Goal: Task Accomplishment & Management: Use online tool/utility

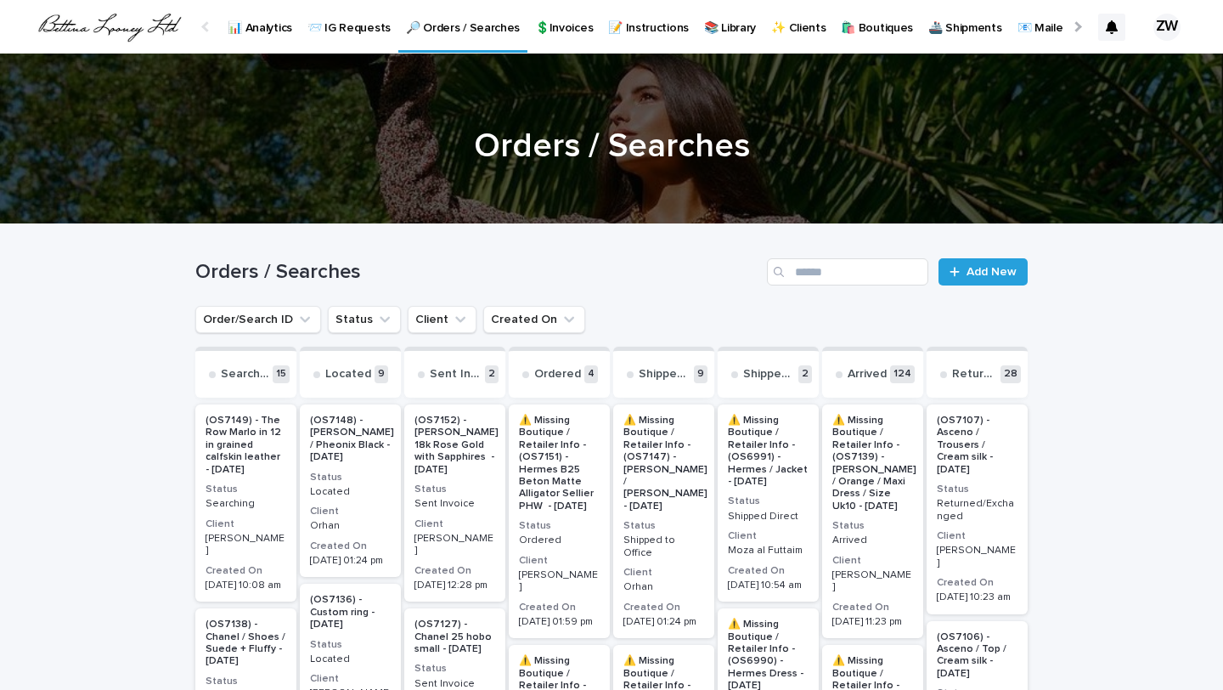
scroll to position [127, 0]
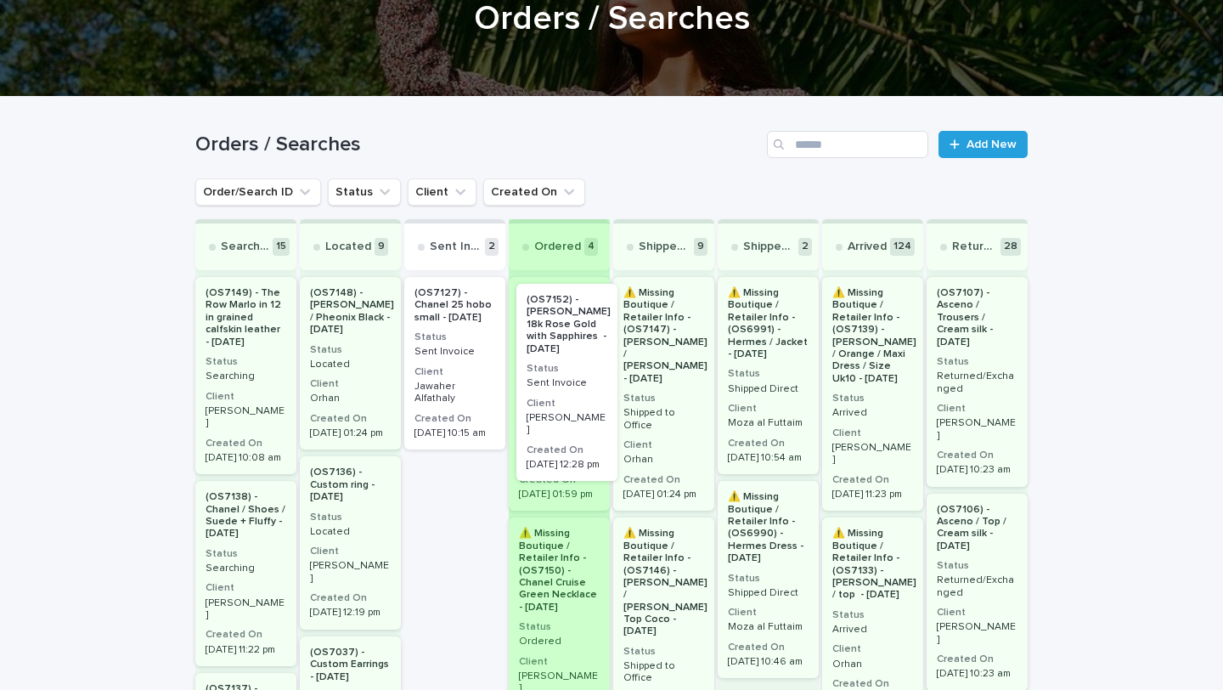
drag, startPoint x: 449, startPoint y: 375, endPoint x: 567, endPoint y: 381, distance: 117.4
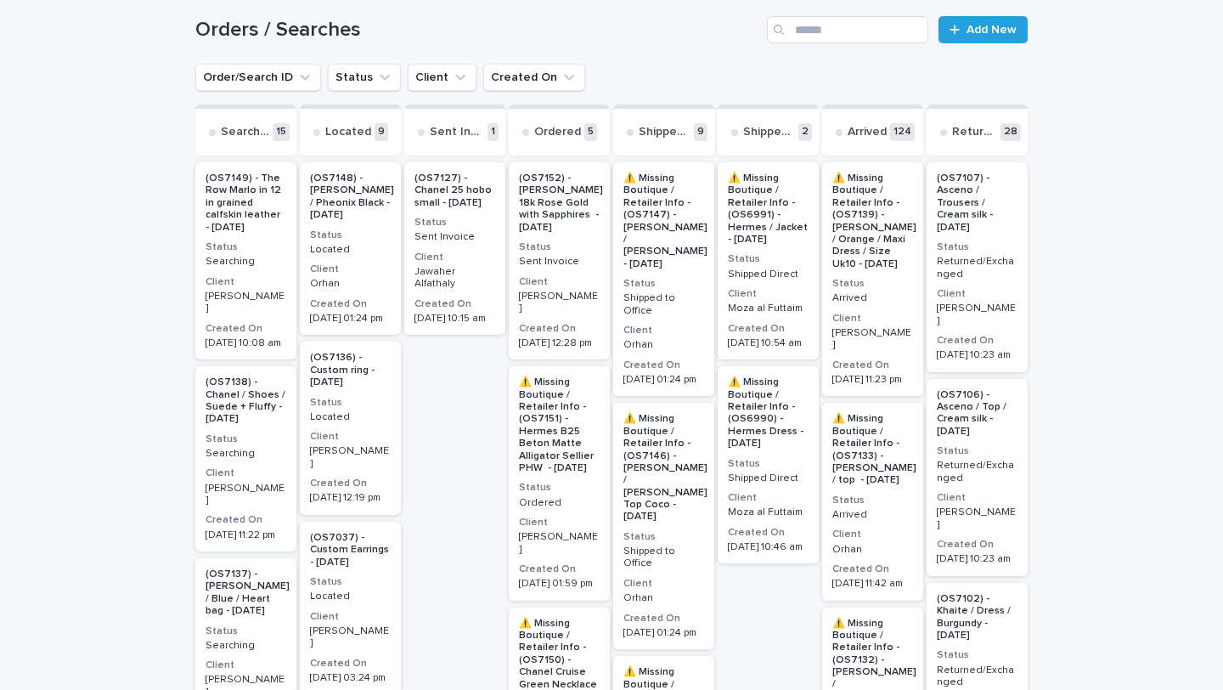
scroll to position [244, 0]
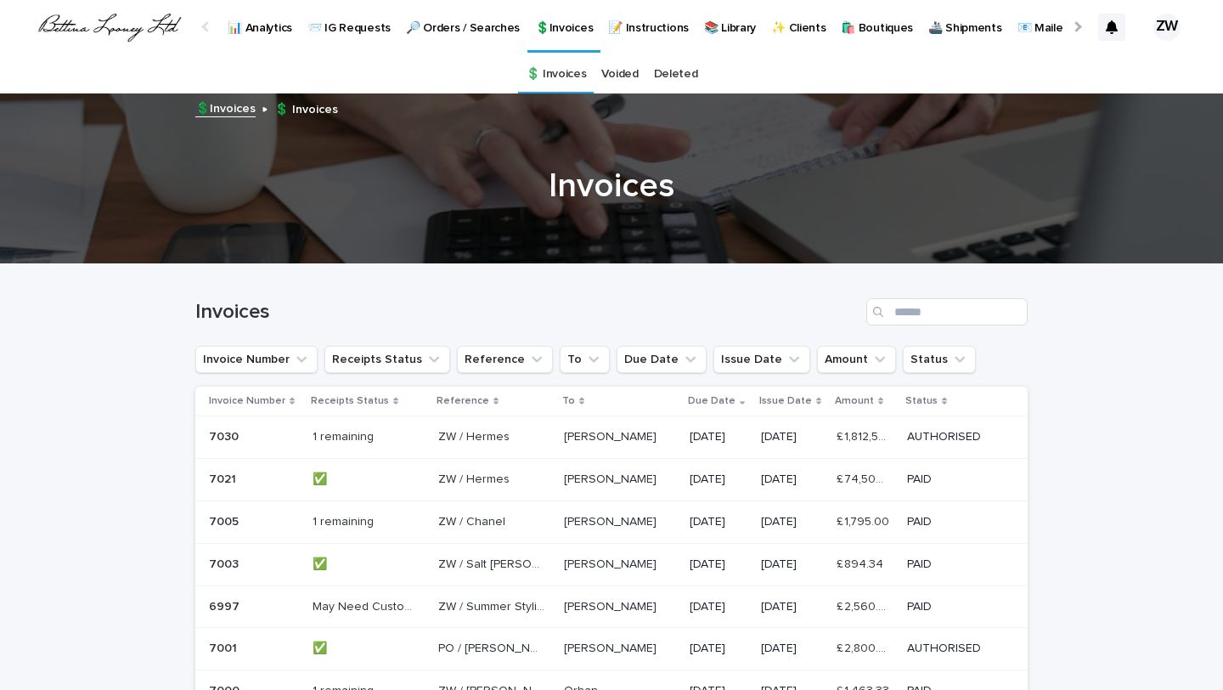
click at [409, 441] on p at bounding box center [366, 437] width 106 height 14
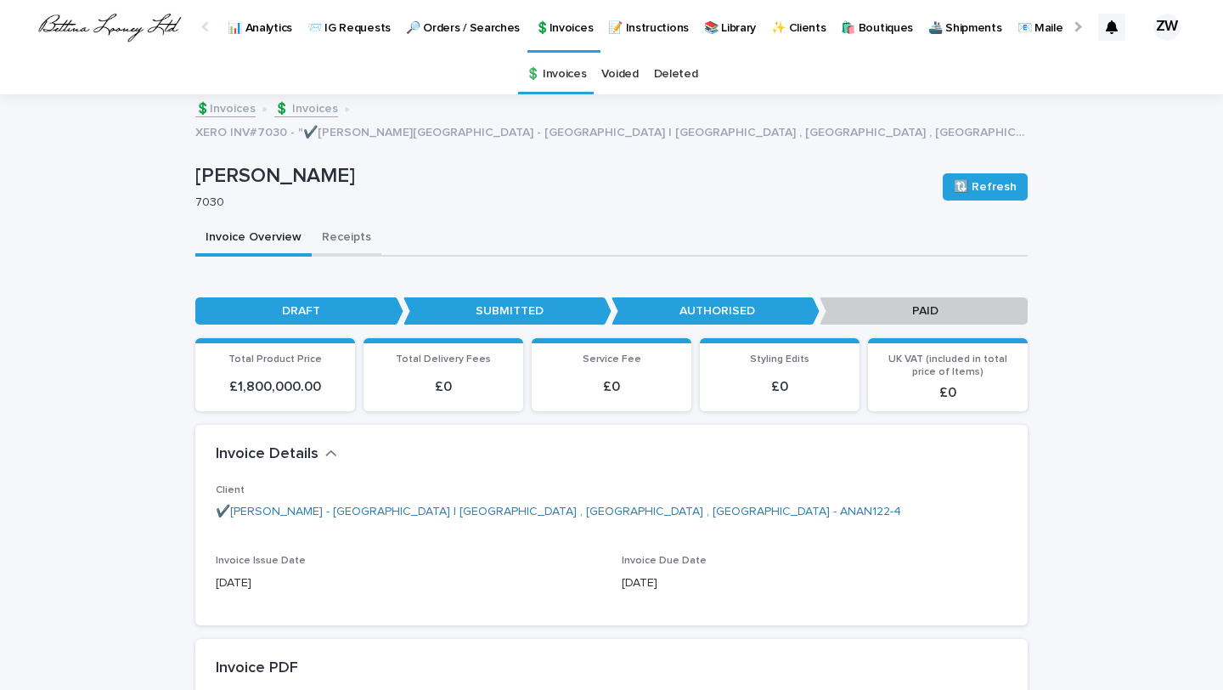
click at [330, 223] on button "Receipts" at bounding box center [347, 239] width 70 height 36
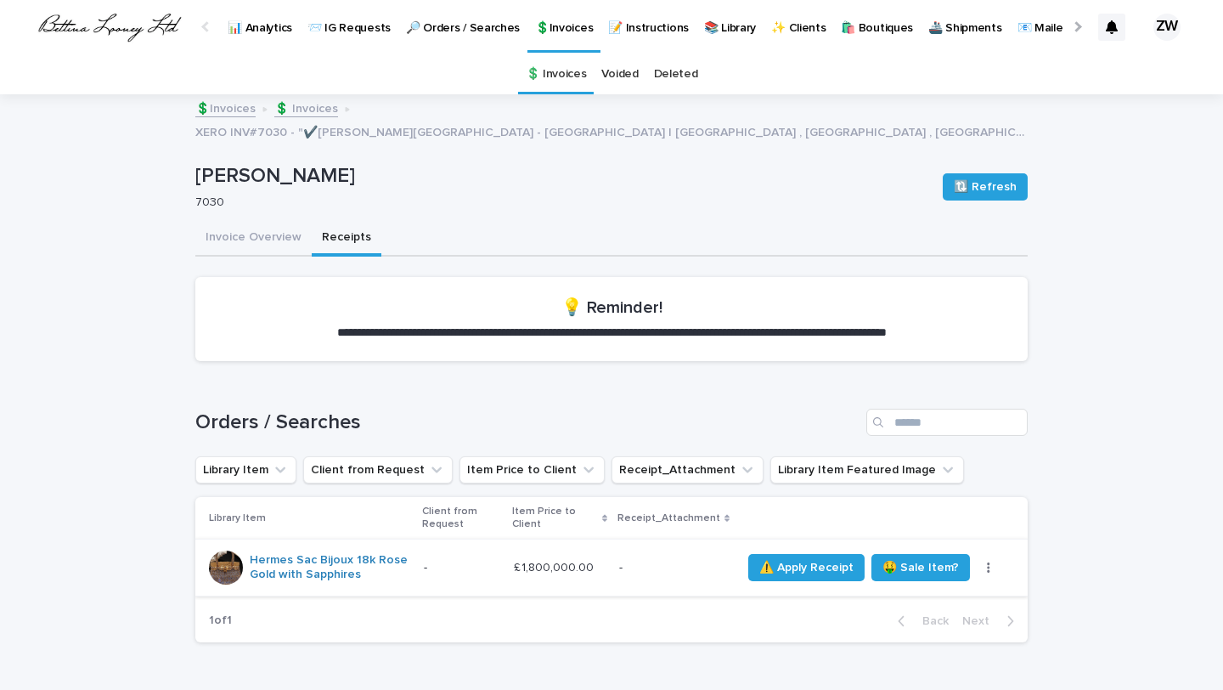
scroll to position [157, 0]
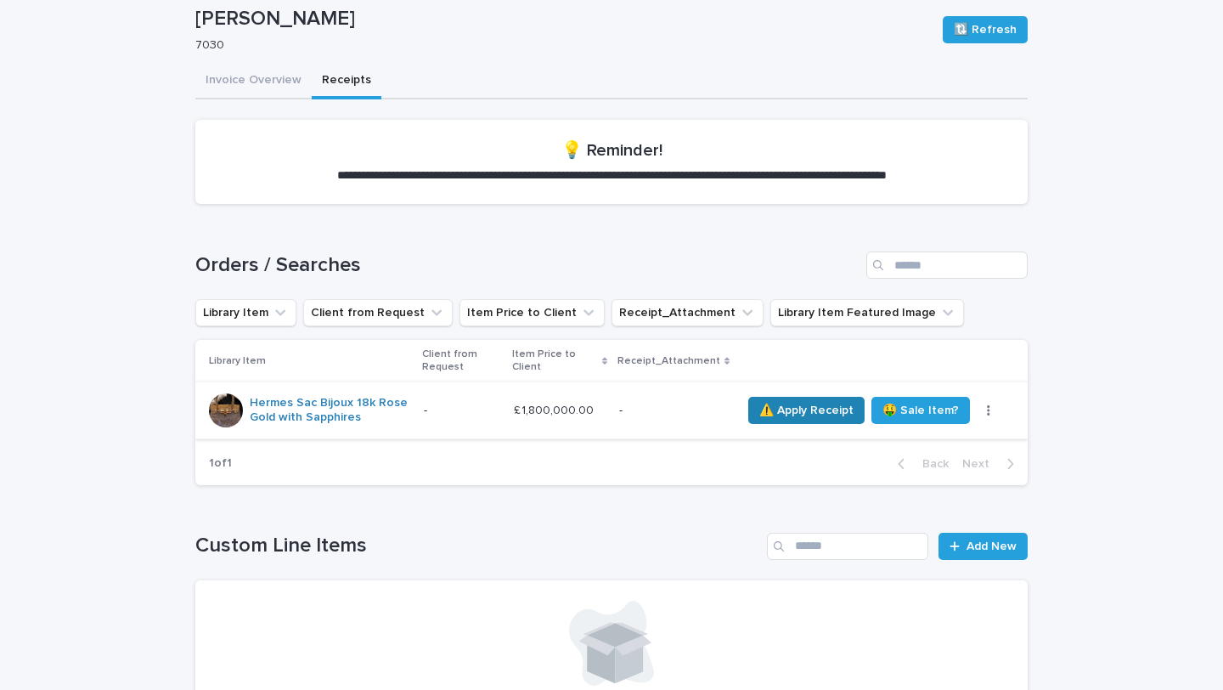
click at [793, 402] on span "⚠️ Apply Receipt" at bounding box center [806, 410] width 94 height 17
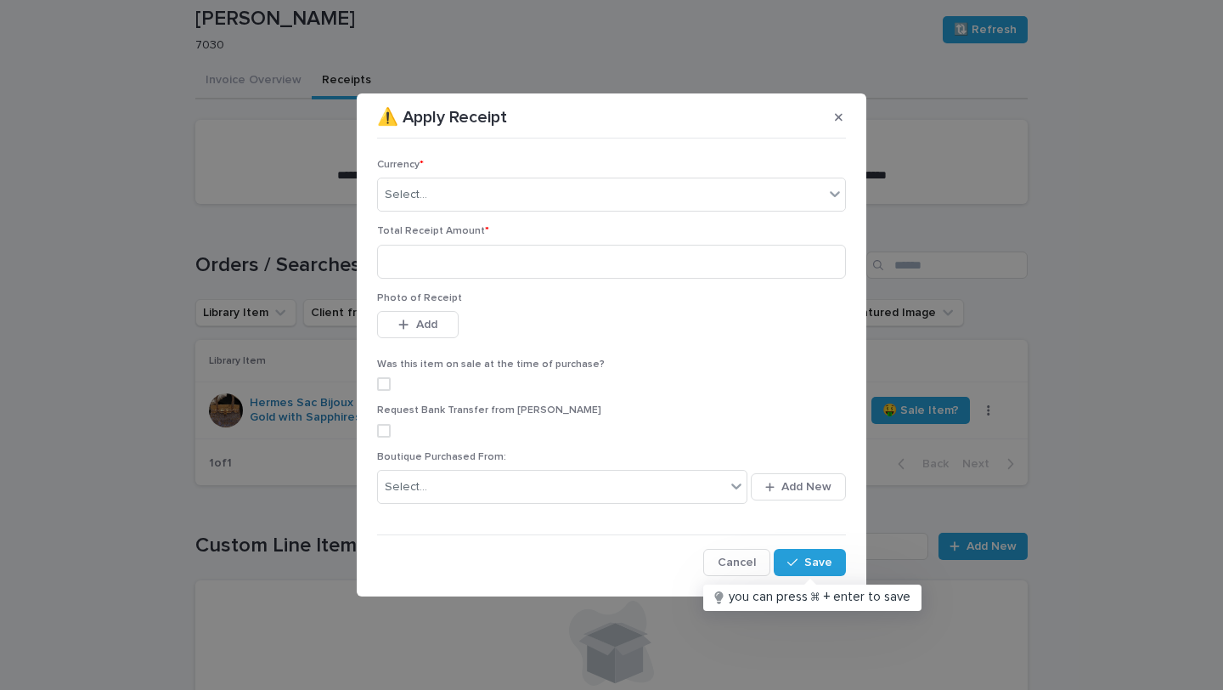
click at [419, 175] on div "Currency * Select..." at bounding box center [611, 192] width 469 height 66
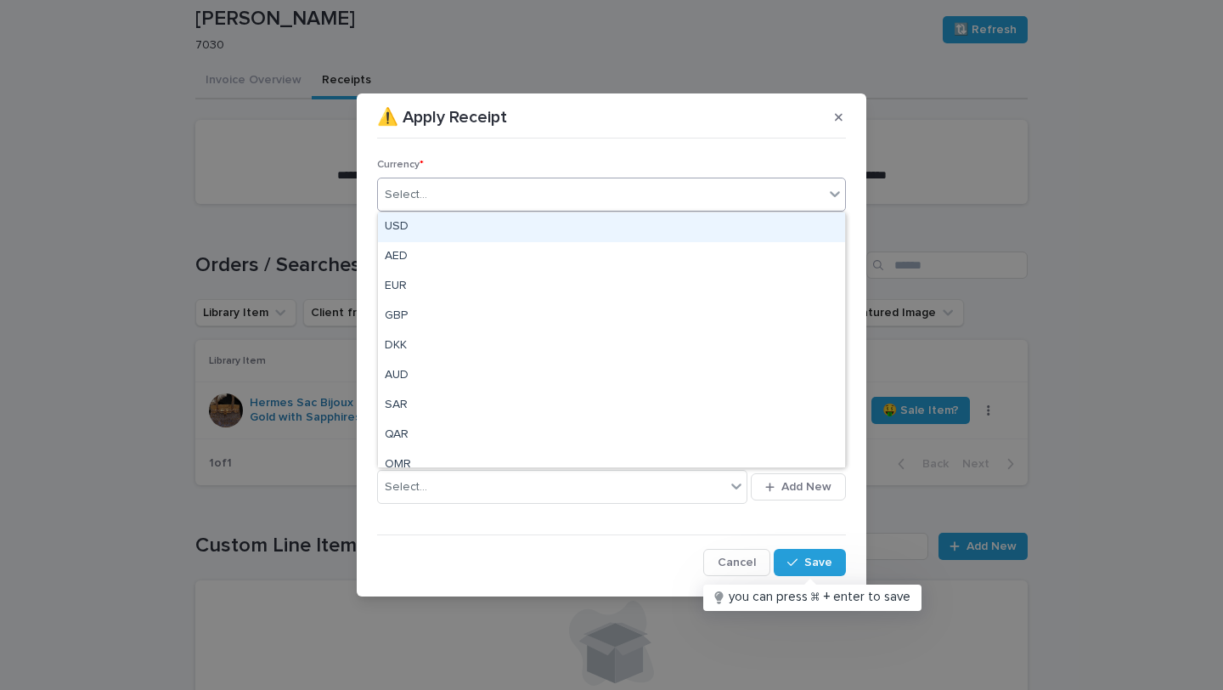
click at [416, 200] on div "Select..." at bounding box center [406, 195] width 42 height 18
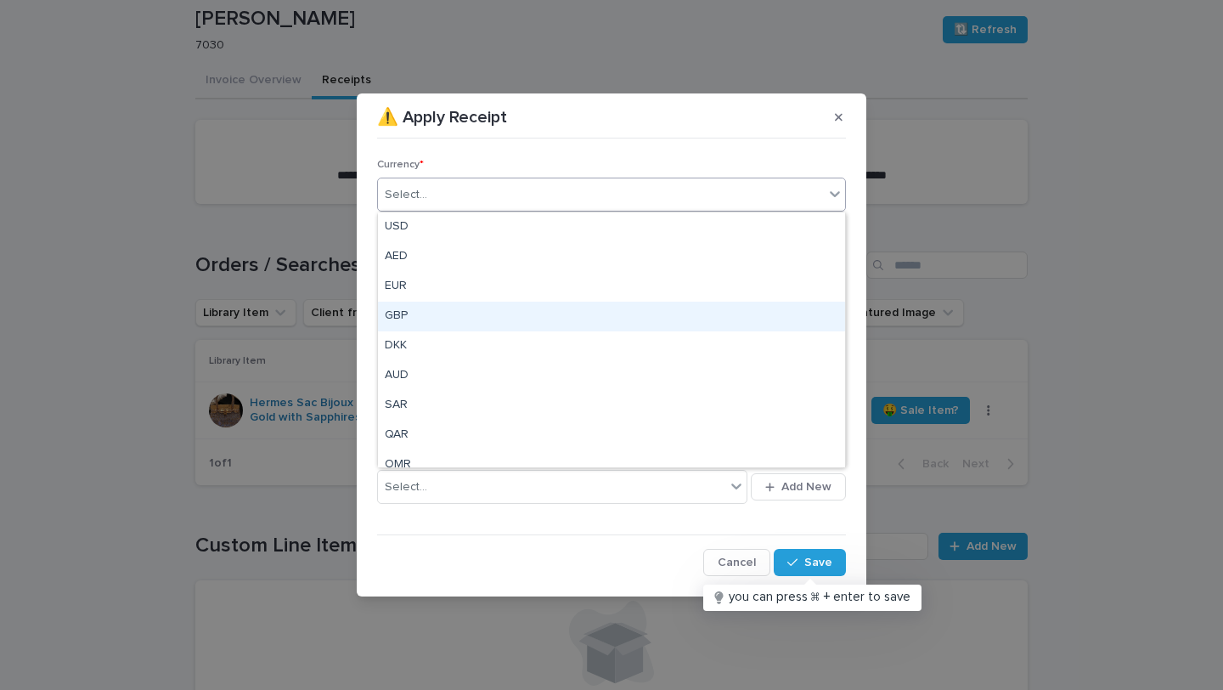
click at [425, 318] on div "GBP" at bounding box center [611, 317] width 467 height 30
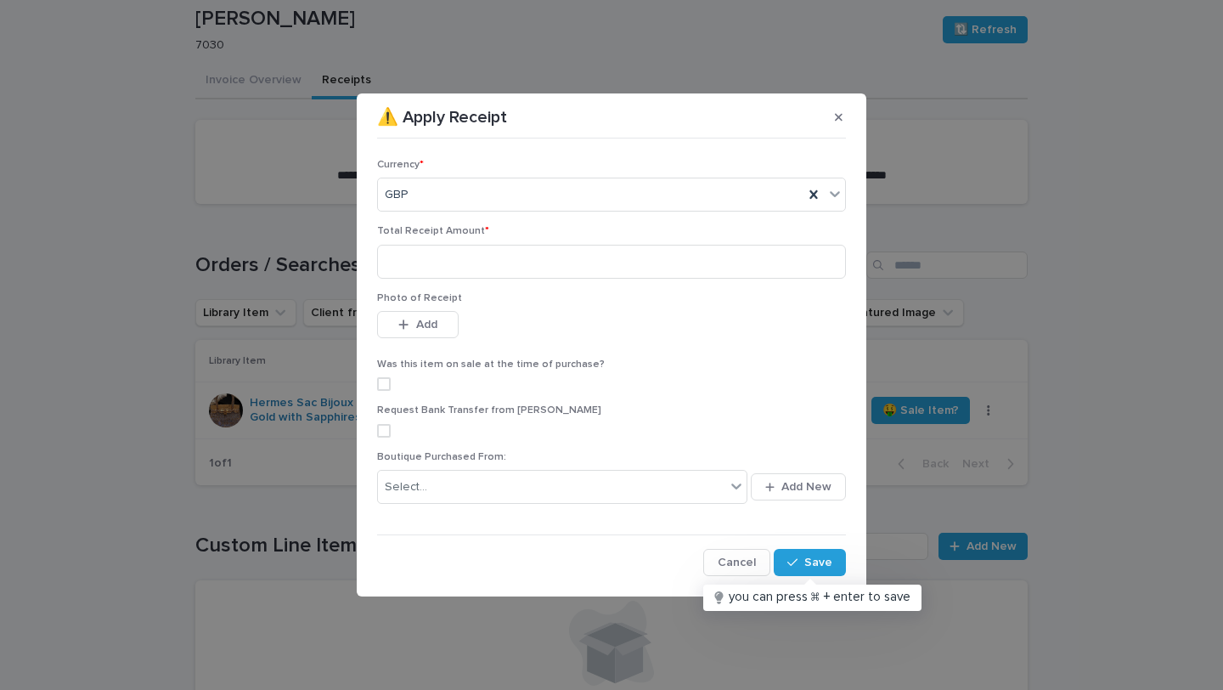
click at [402, 283] on div "Total Receipt Amount *" at bounding box center [611, 258] width 469 height 66
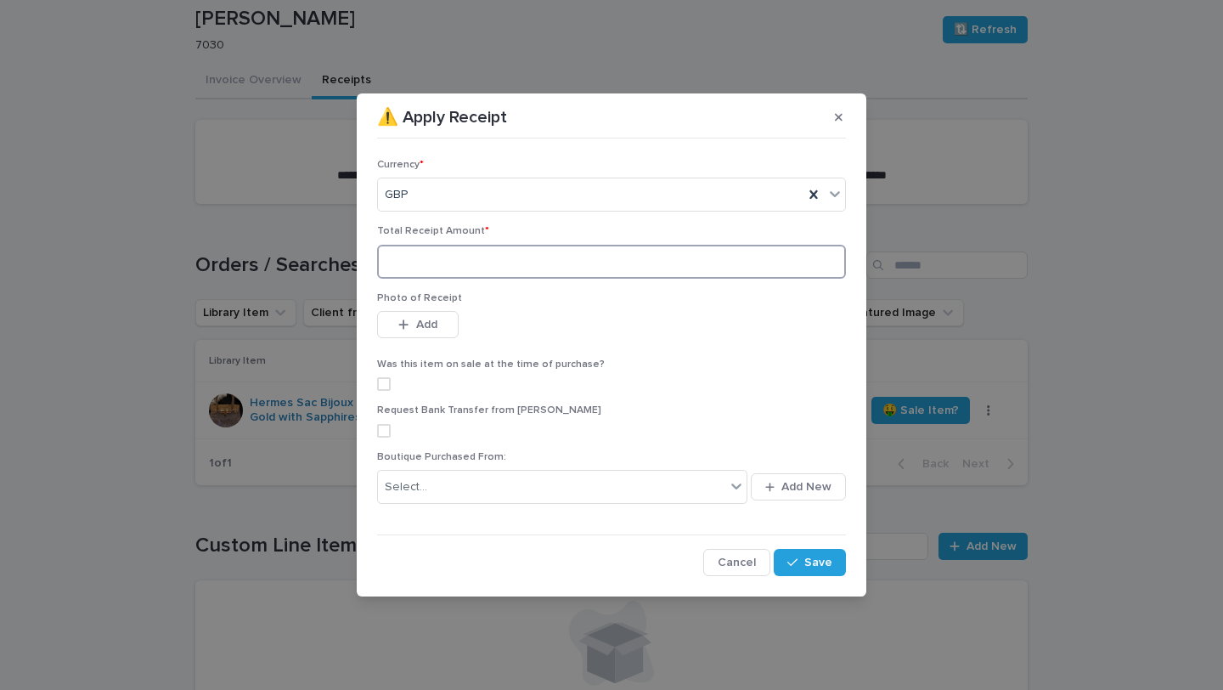
click at [391, 268] on input at bounding box center [611, 262] width 469 height 34
type input "********"
click at [403, 323] on icon "button" at bounding box center [403, 325] width 10 height 12
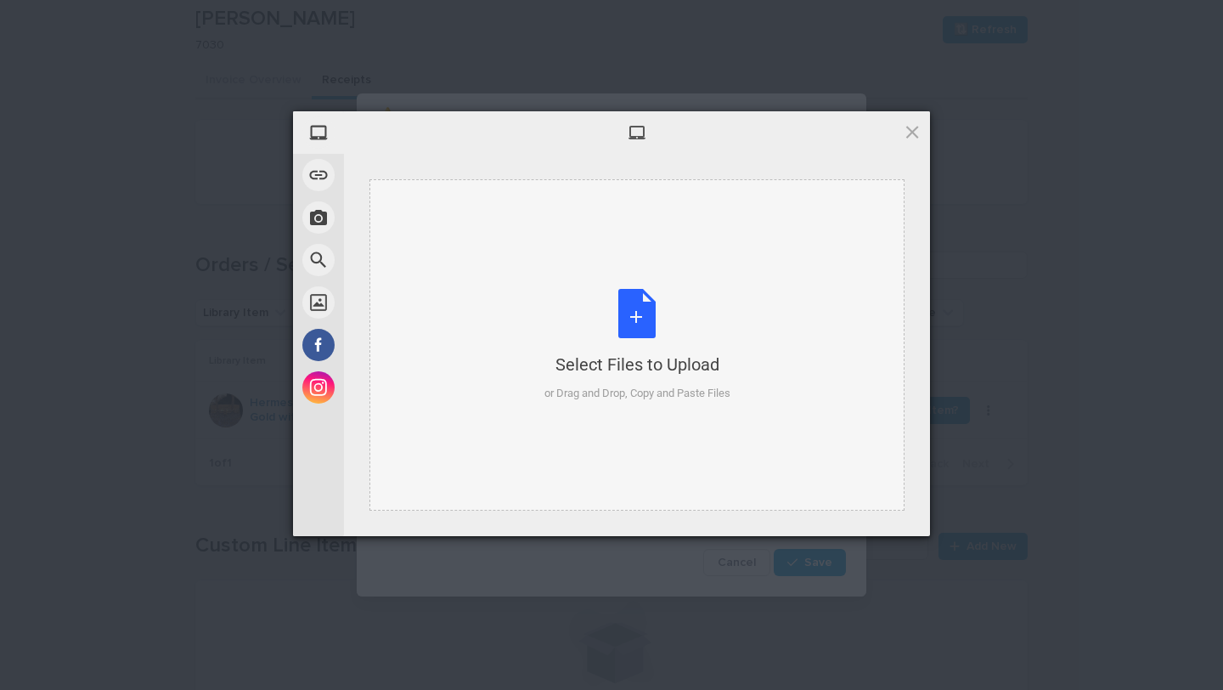
click at [514, 333] on div "Select Files to Upload or Drag and Drop, Copy and Paste Files" at bounding box center [637, 344] width 535 height 331
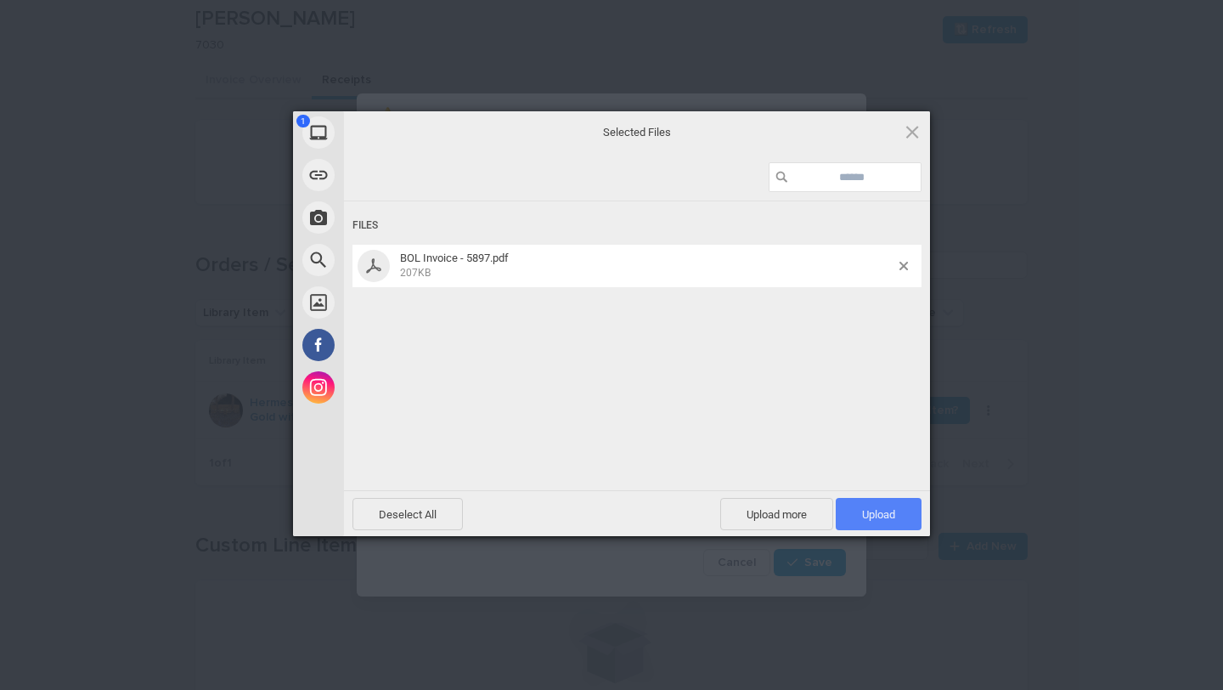
click at [879, 514] on span "Upload 1" at bounding box center [878, 514] width 33 height 13
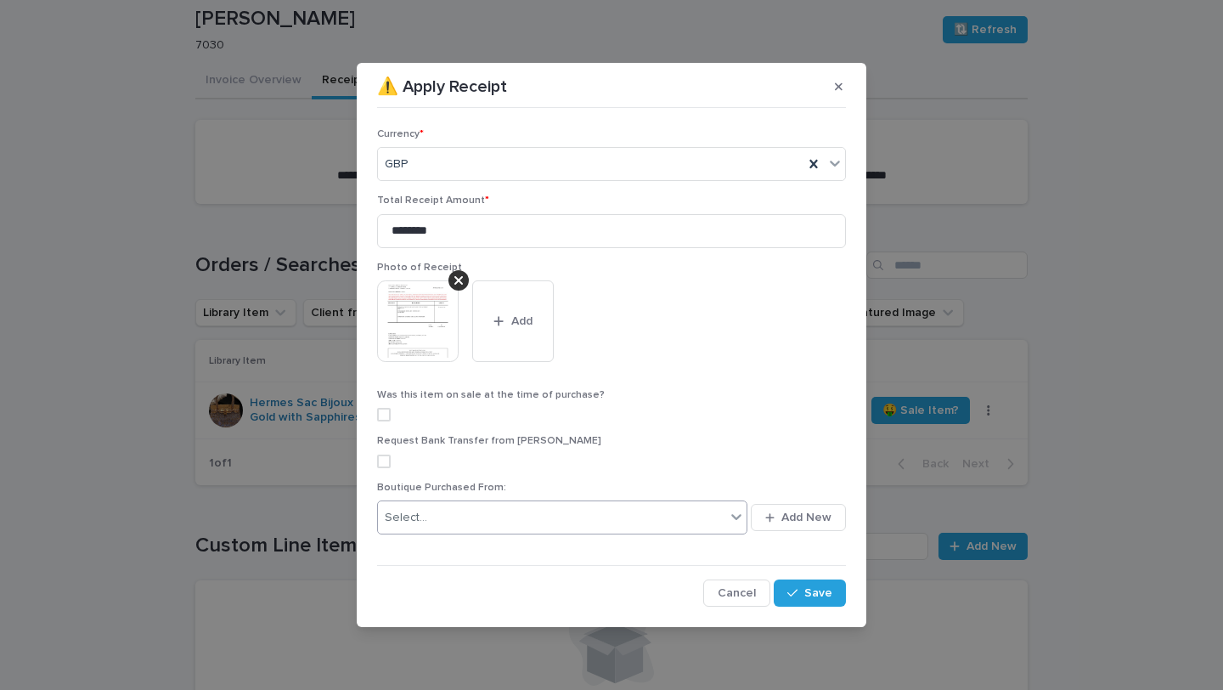
click at [636, 513] on div "Select..." at bounding box center [551, 518] width 347 height 28
type input "*"
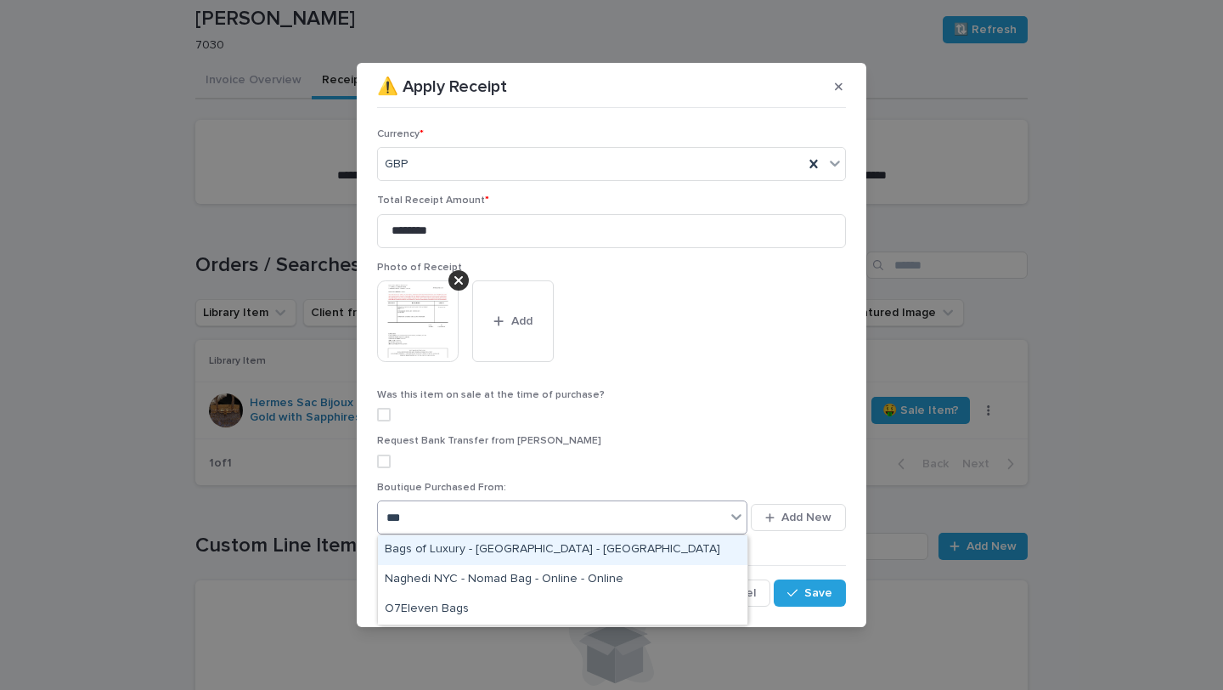
type input "***"
click at [597, 456] on label at bounding box center [611, 461] width 469 height 14
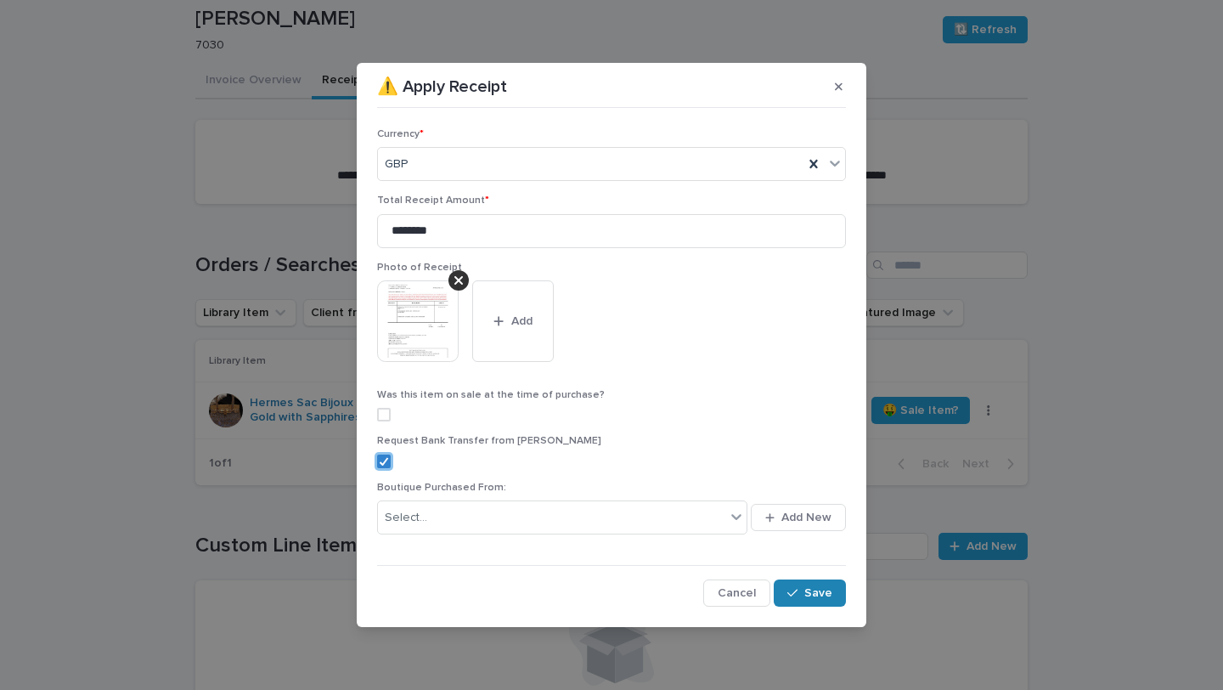
click at [794, 590] on icon "button" at bounding box center [792, 593] width 10 height 12
click at [387, 469] on div "Request Bank Transfer from [PERSON_NAME]" at bounding box center [611, 458] width 469 height 46
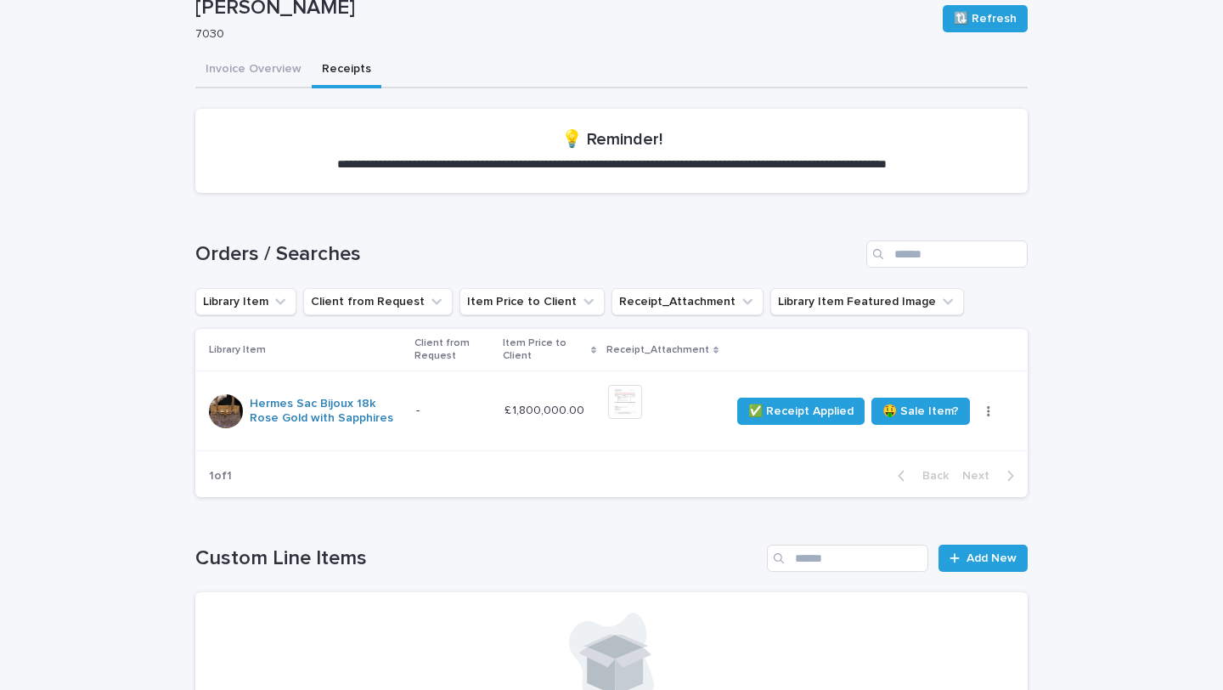
scroll to position [0, 0]
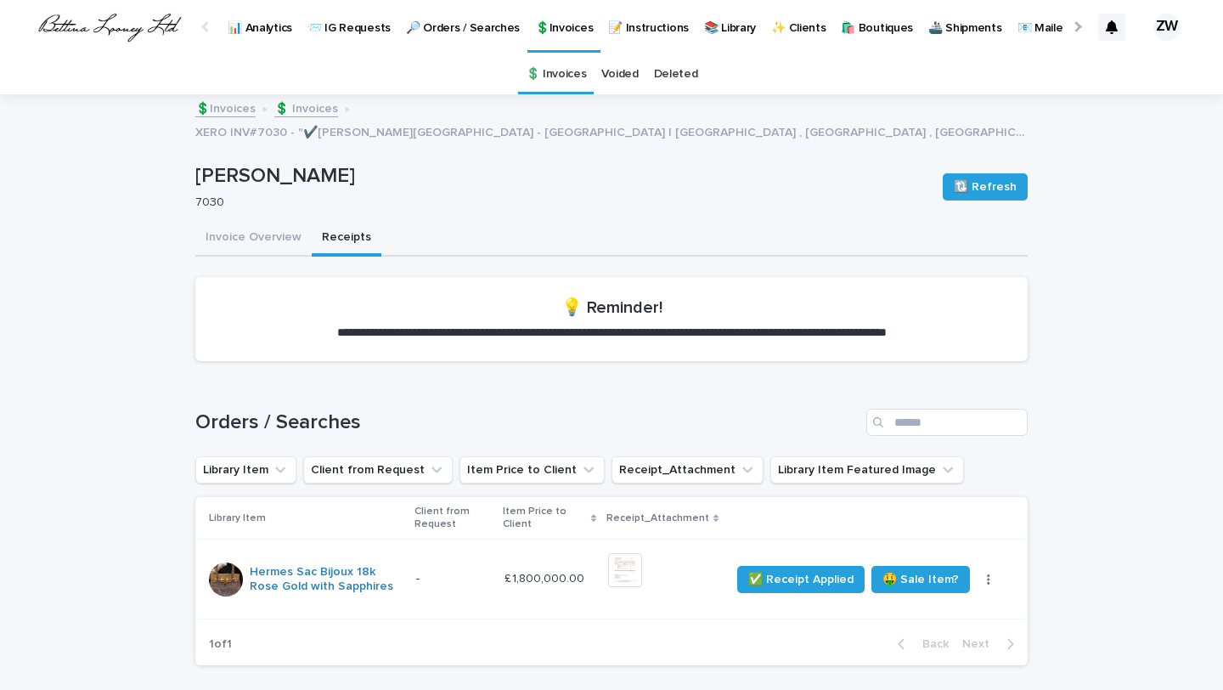
click at [453, 24] on p "🔎 Orders / Searches" at bounding box center [463, 18] width 114 height 36
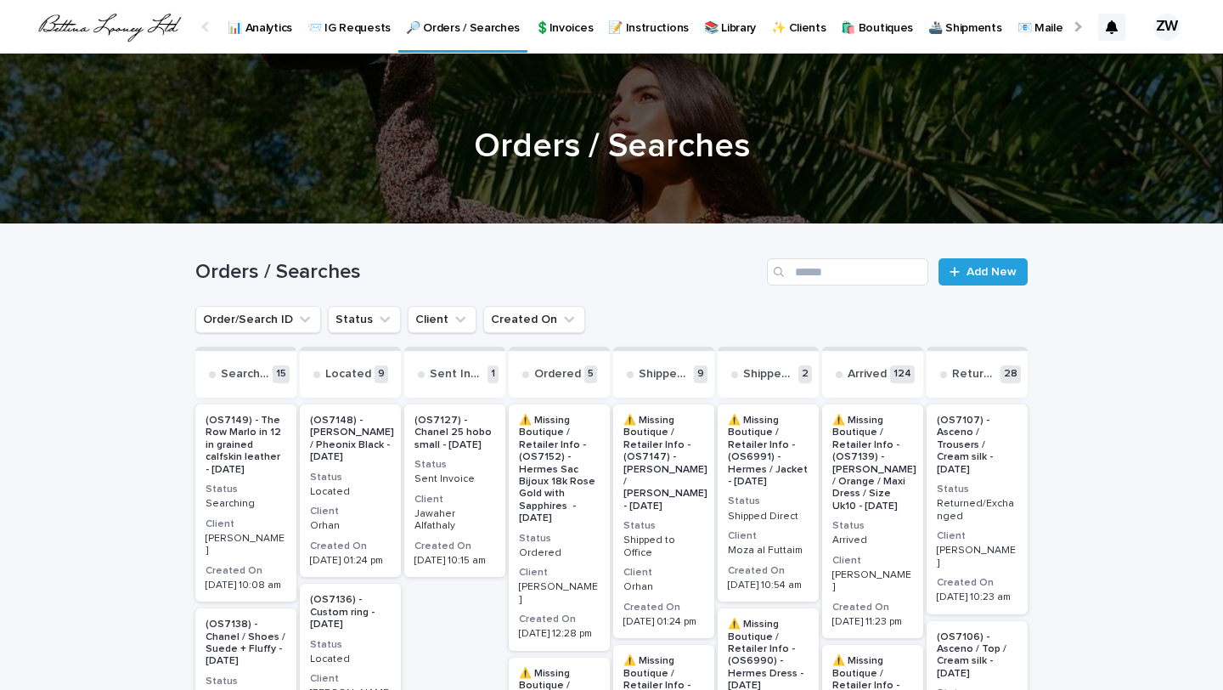
click at [246, 31] on p "📊 Analytics" at bounding box center [260, 18] width 65 height 36
